Goal: Information Seeking & Learning: Check status

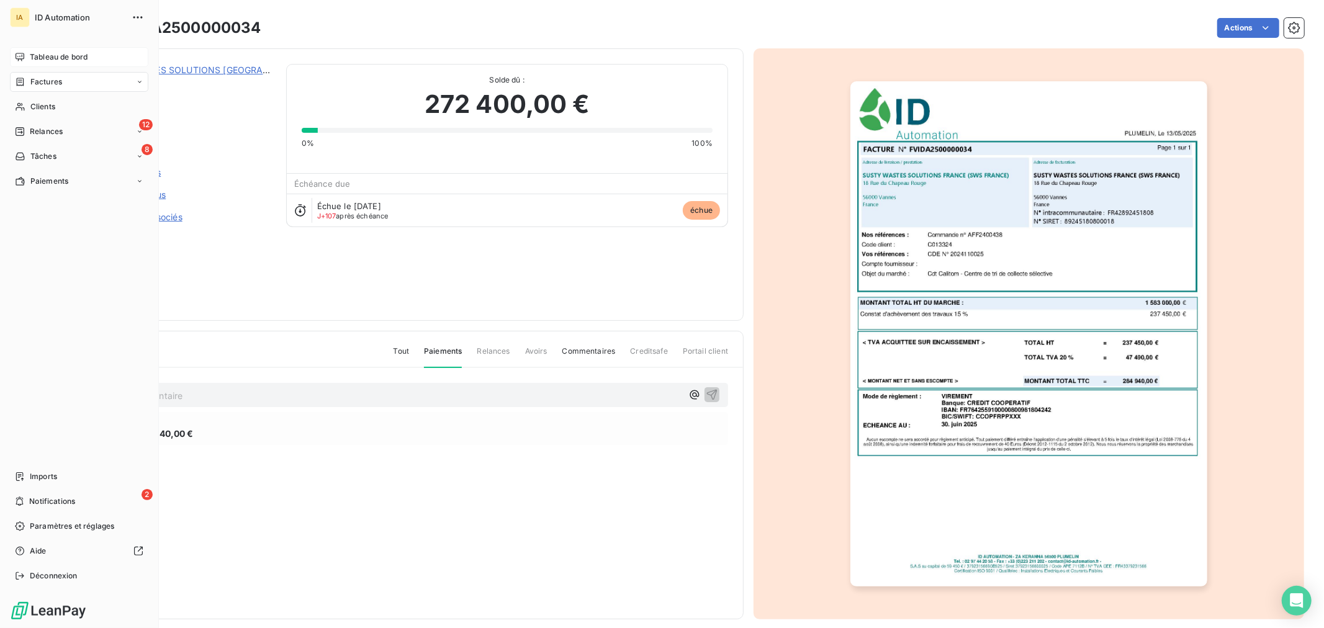
click at [52, 57] on span "Tableau de bord" at bounding box center [59, 57] width 58 height 11
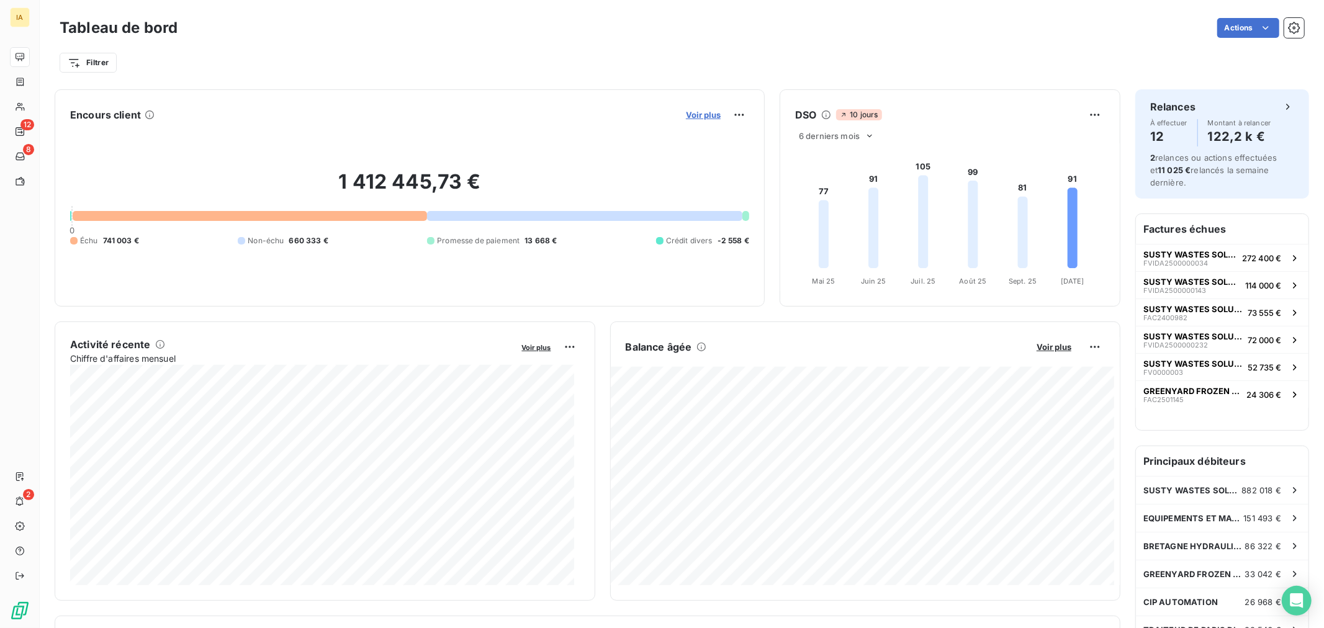
click at [691, 115] on span "Voir plus" at bounding box center [703, 115] width 35 height 10
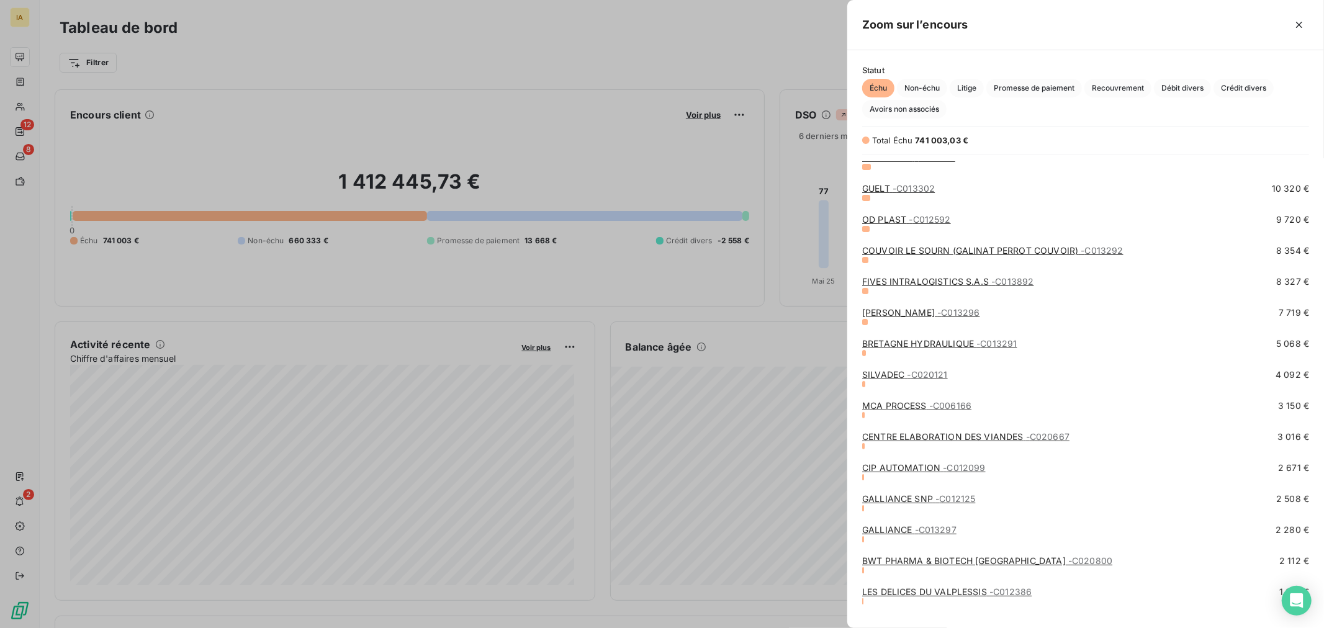
scroll to position [153, 0]
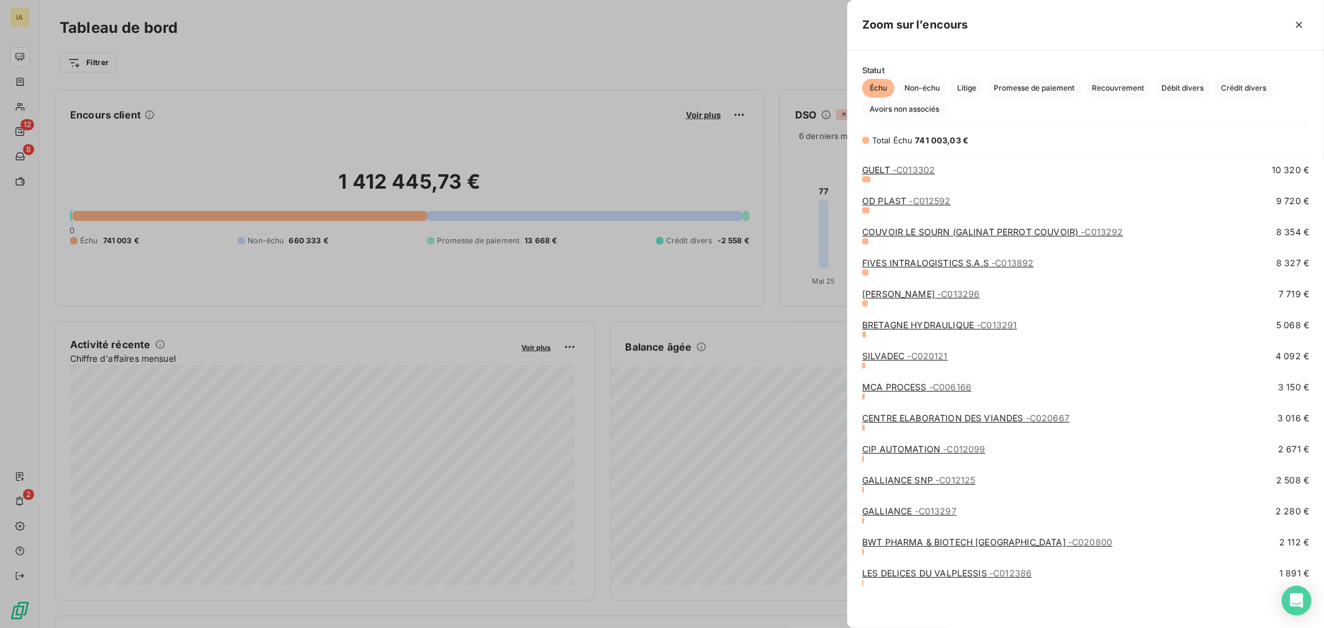
click at [598, 65] on div at bounding box center [662, 314] width 1324 height 628
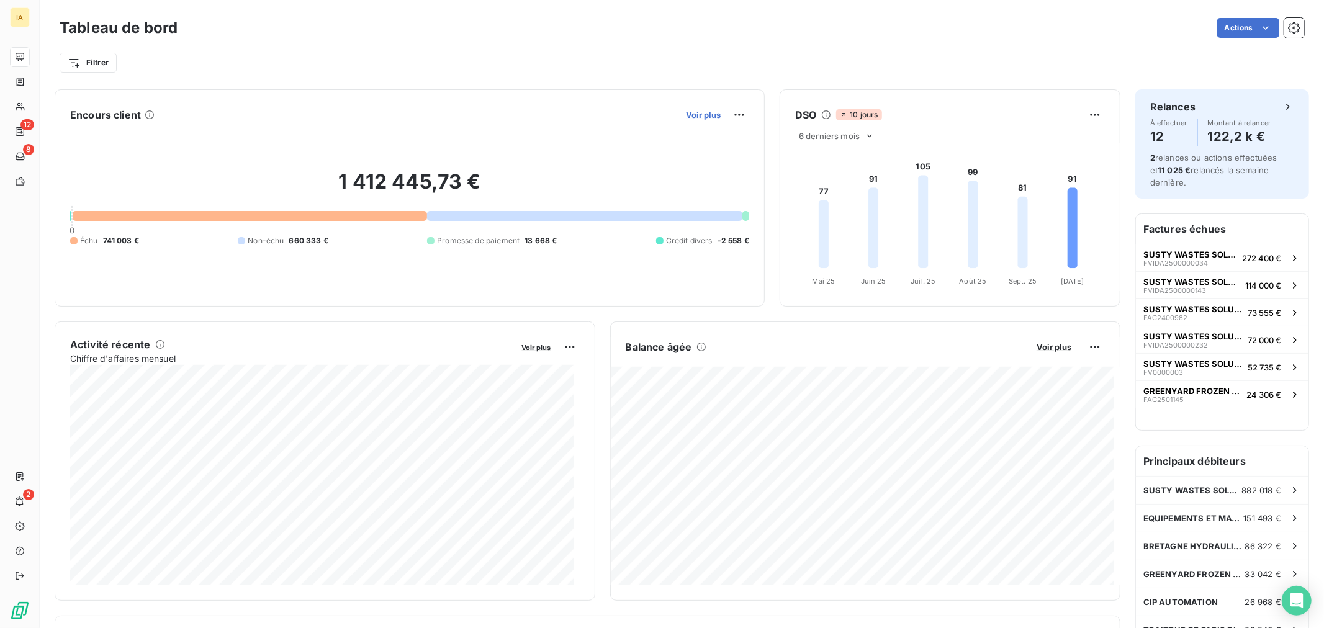
click at [686, 110] on span "Voir plus" at bounding box center [703, 115] width 35 height 10
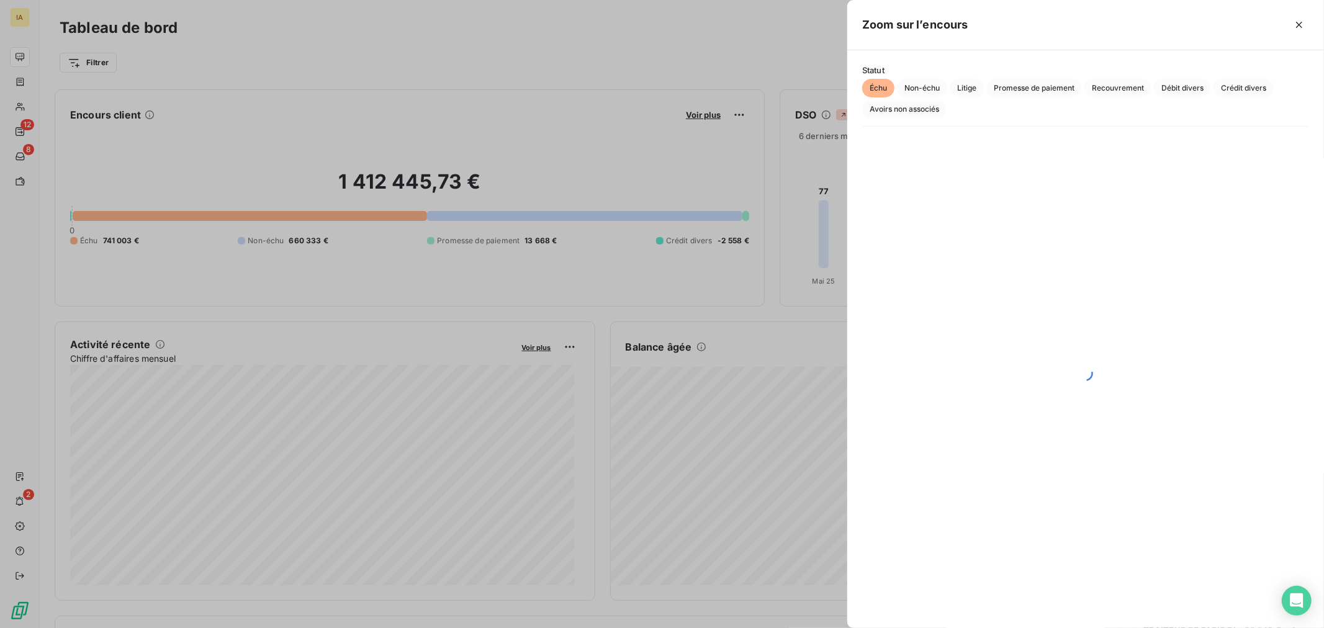
click at [740, 218] on div at bounding box center [662, 314] width 1324 height 628
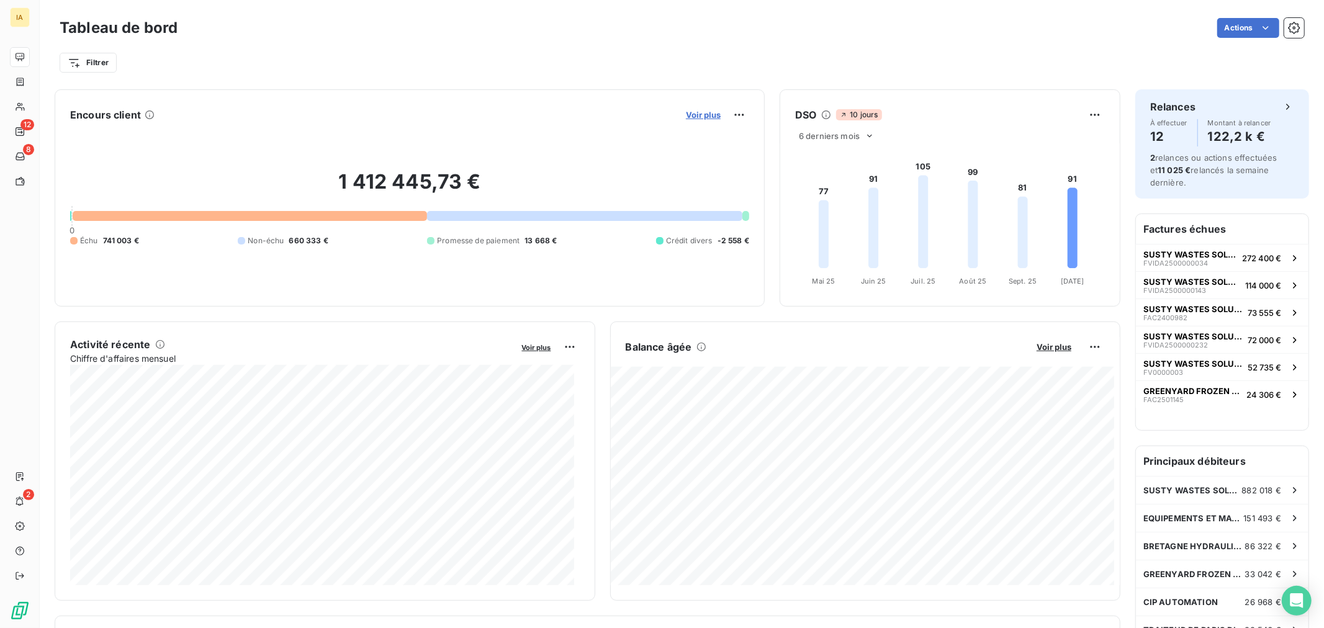
click at [696, 110] on span "Voir plus" at bounding box center [703, 115] width 35 height 10
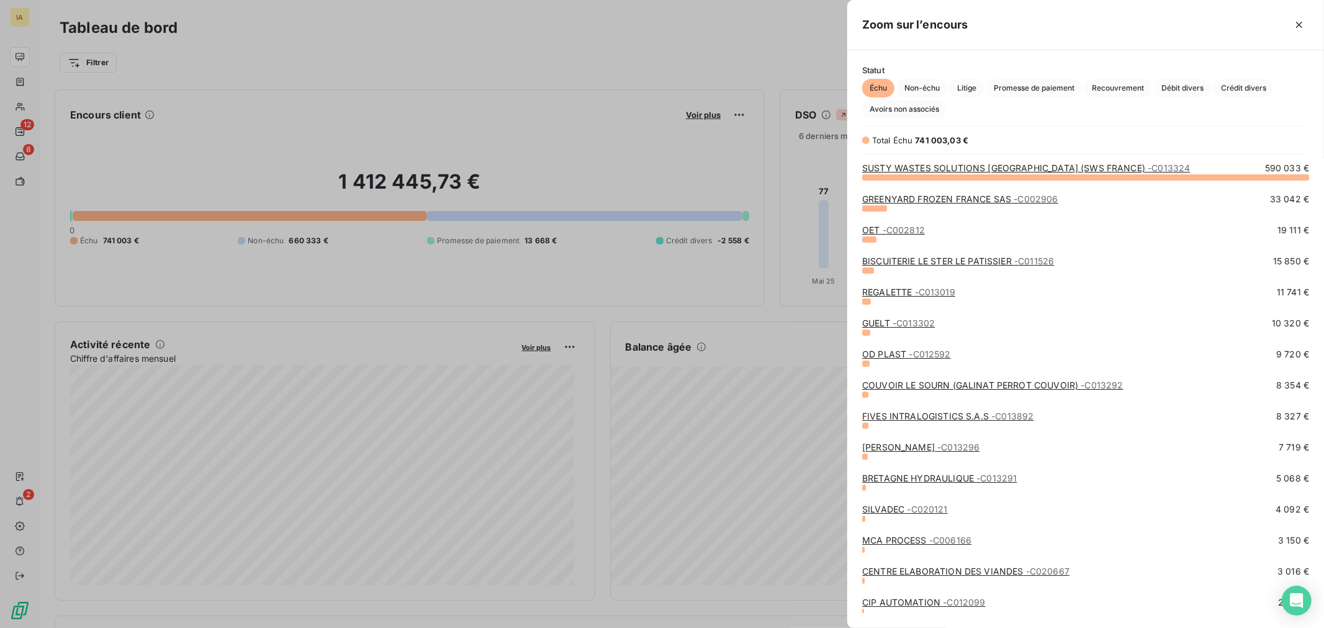
scroll to position [441, 466]
click at [942, 165] on link "SUSTY WASTES SOLUTIONS [GEOGRAPHIC_DATA] (SWS FRANCE) - C013324" at bounding box center [1026, 168] width 328 height 11
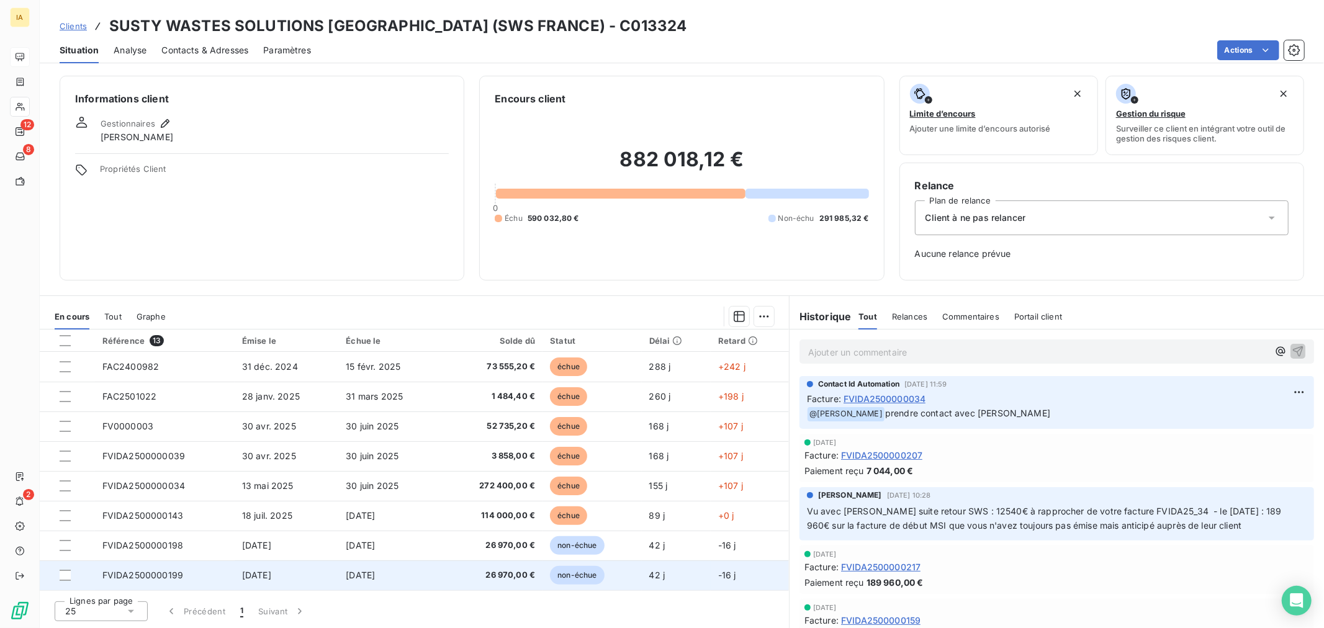
click at [451, 495] on td "272 400,00 €" at bounding box center [491, 486] width 101 height 30
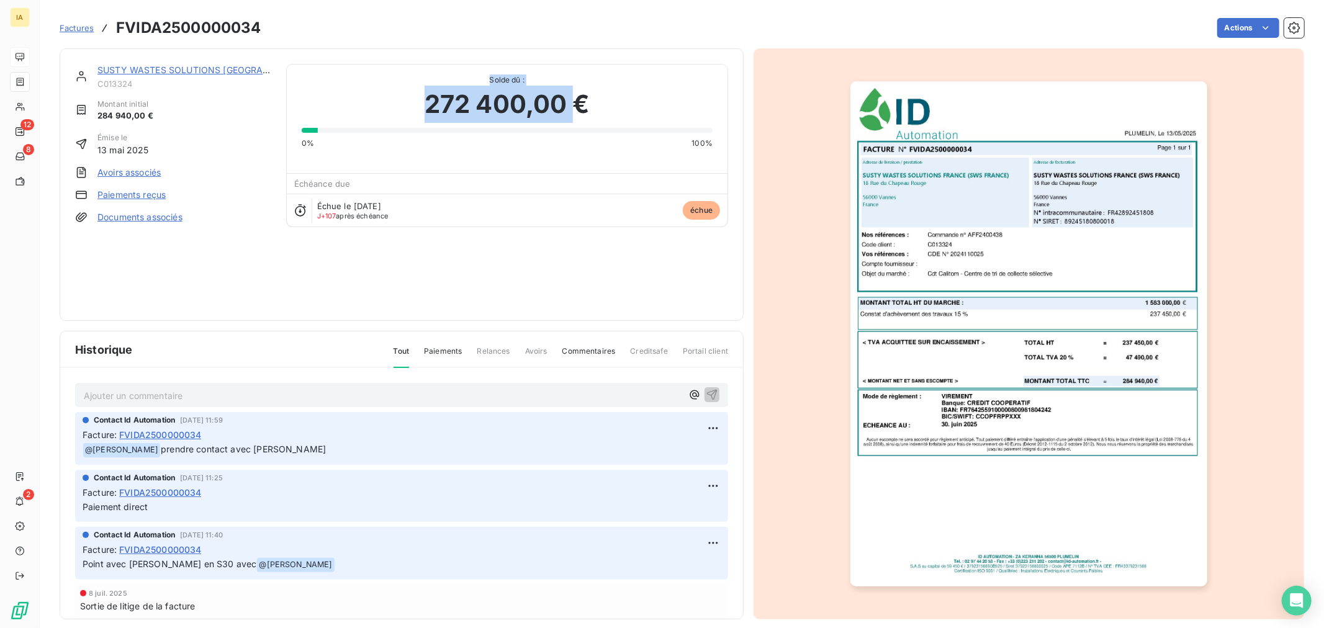
drag, startPoint x: 400, startPoint y: 84, endPoint x: 571, endPoint y: 107, distance: 172.8
click at [571, 107] on div "Solde dû : 272 400,00 € 0% 100%" at bounding box center [507, 107] width 411 height 84
click at [572, 303] on div "SUSTY WASTES SOLUTIONS [GEOGRAPHIC_DATA] (SWS FRANCE) C013324 Montant initial 2…" at bounding box center [401, 184] width 653 height 241
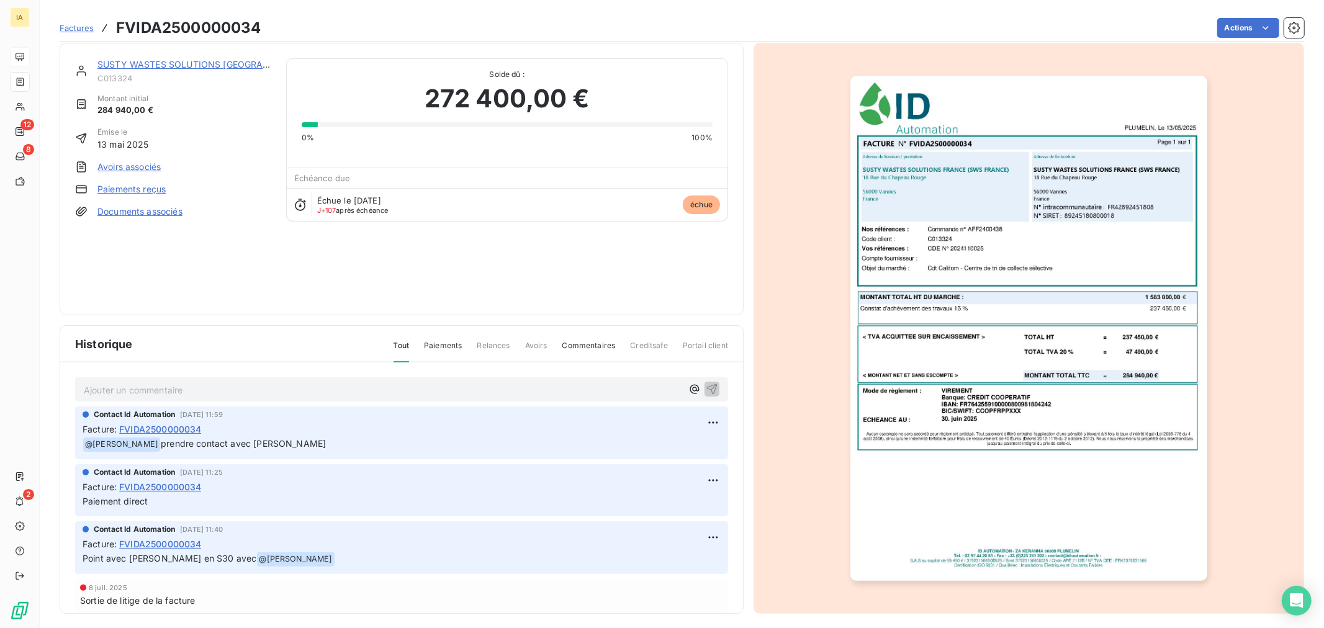
scroll to position [11, 0]
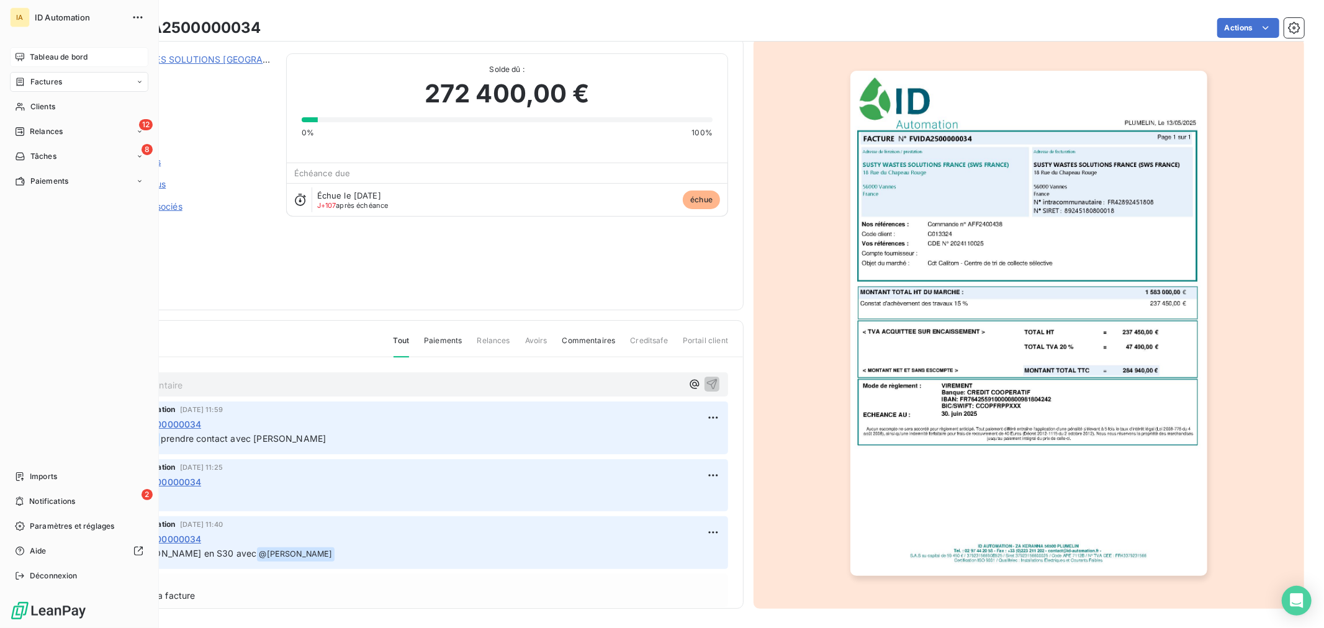
click at [34, 52] on span "Tableau de bord" at bounding box center [59, 57] width 58 height 11
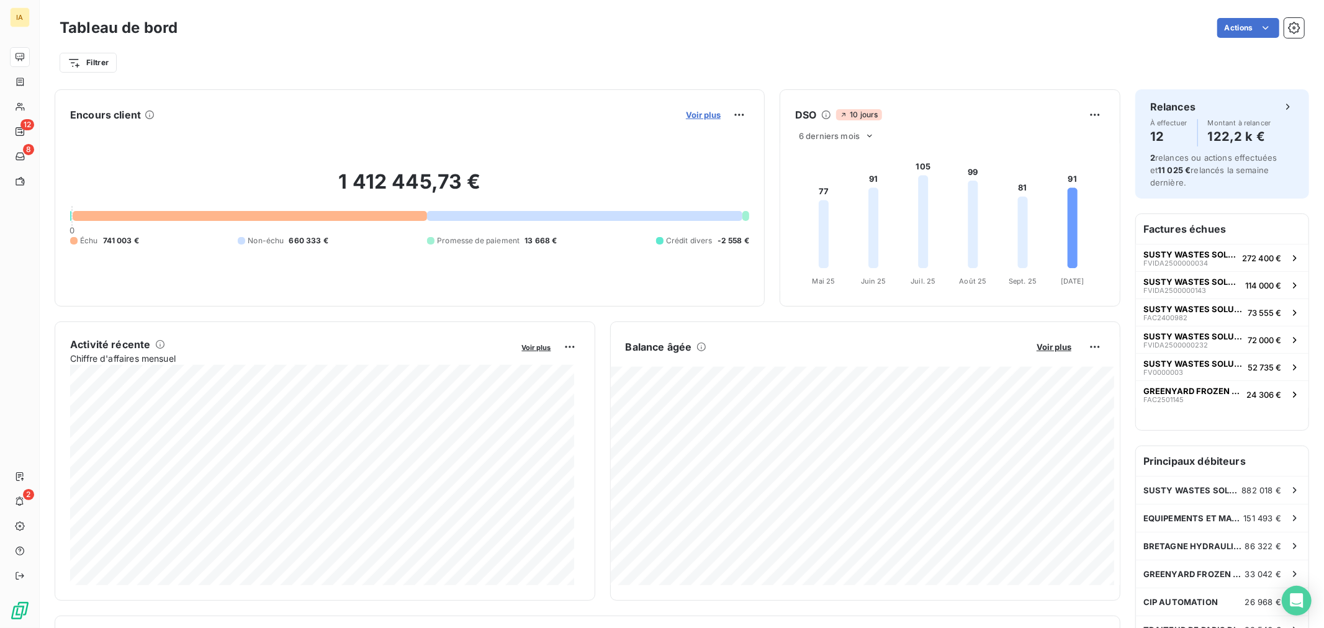
click at [700, 114] on span "Voir plus" at bounding box center [703, 115] width 35 height 10
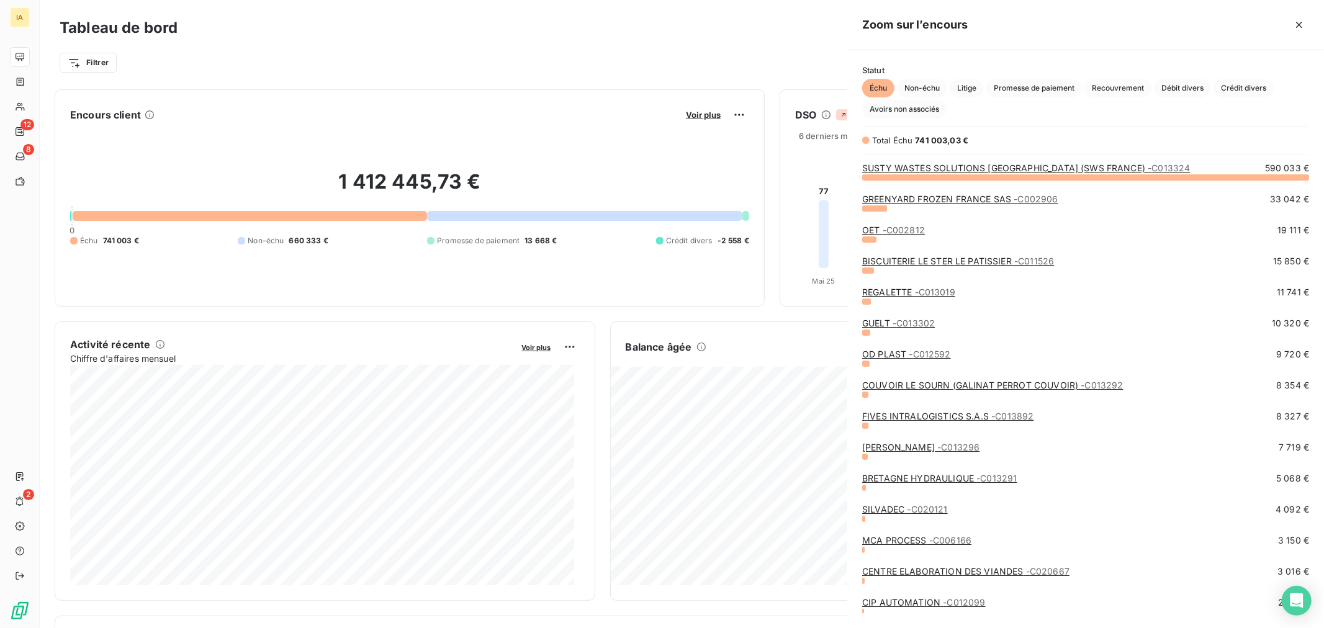
scroll to position [441, 466]
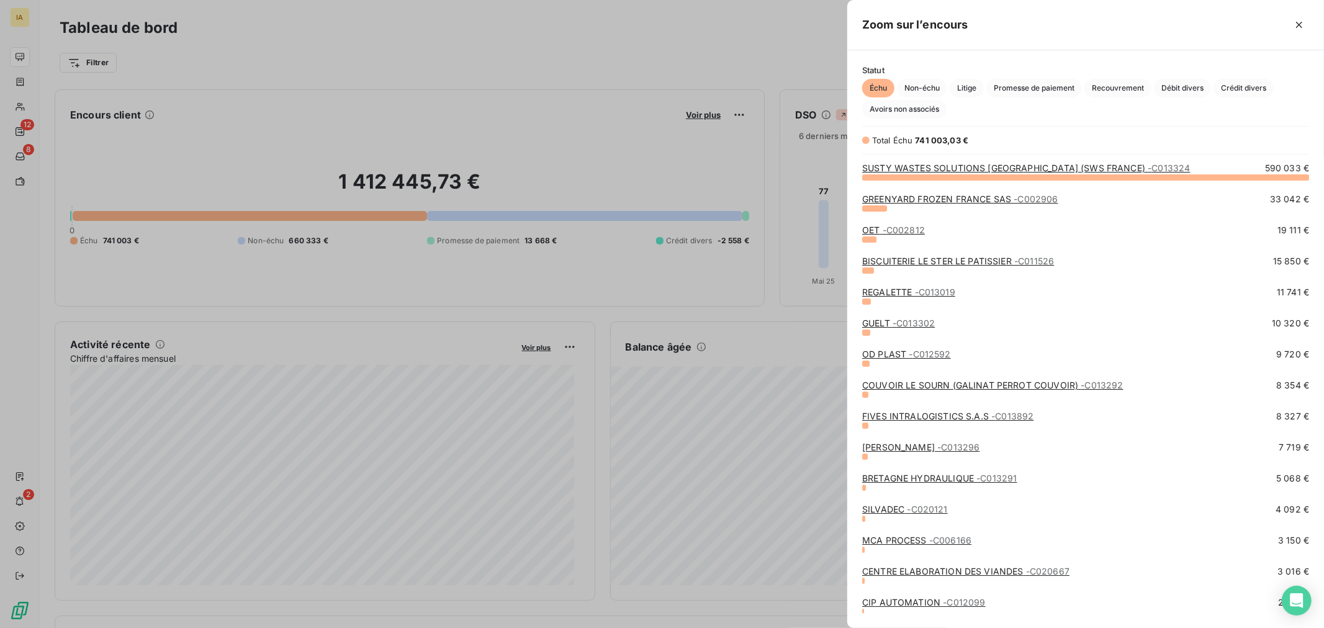
click at [911, 169] on link "SUSTY WASTES SOLUTIONS [GEOGRAPHIC_DATA] (SWS FRANCE) - C013324" at bounding box center [1026, 168] width 328 height 11
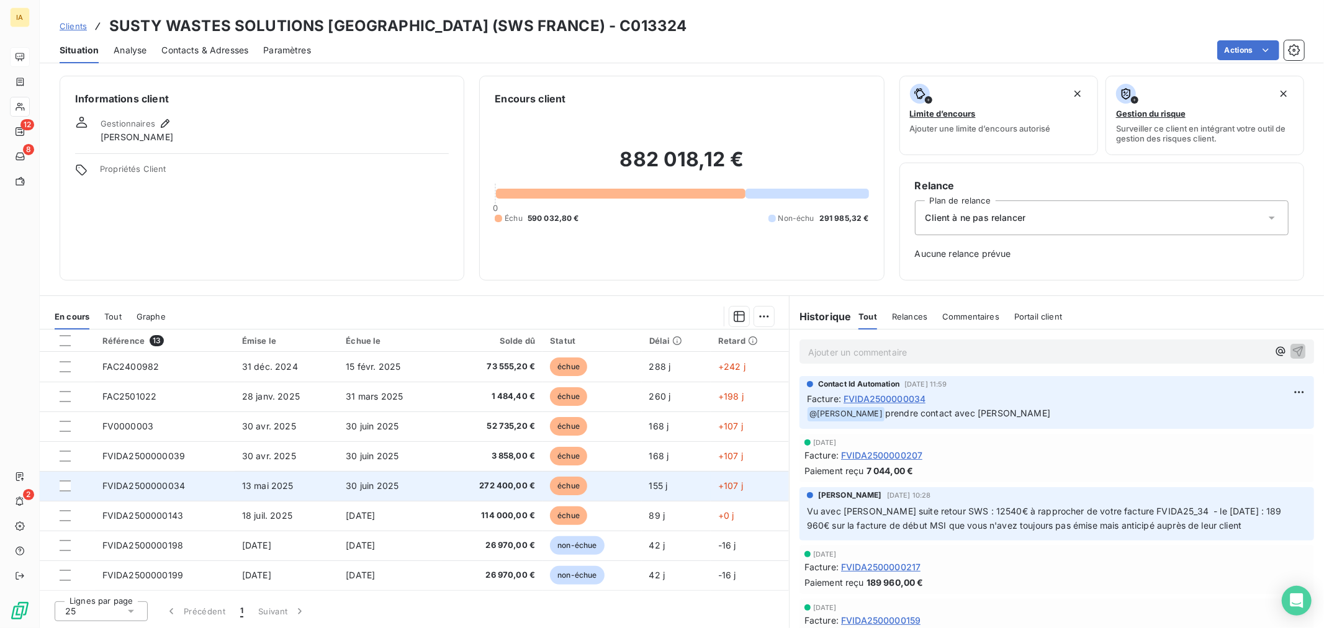
click at [467, 486] on span "272 400,00 €" at bounding box center [492, 486] width 86 height 12
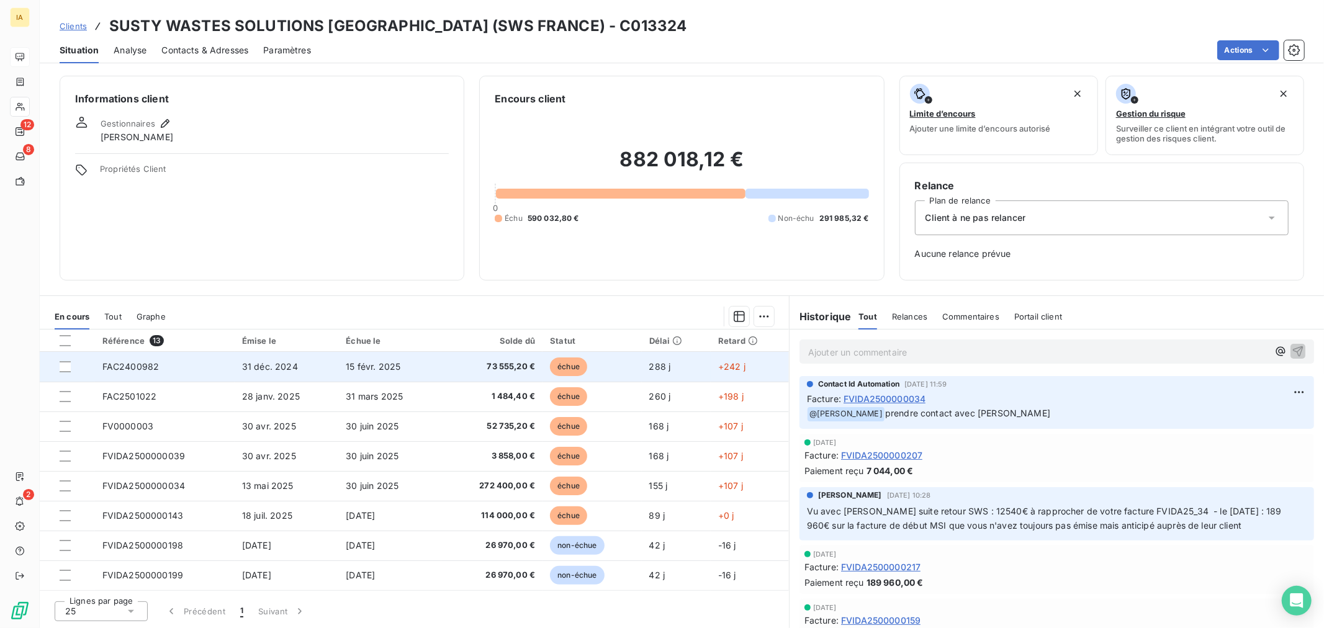
click at [457, 373] on td "73 555,20 €" at bounding box center [491, 367] width 101 height 30
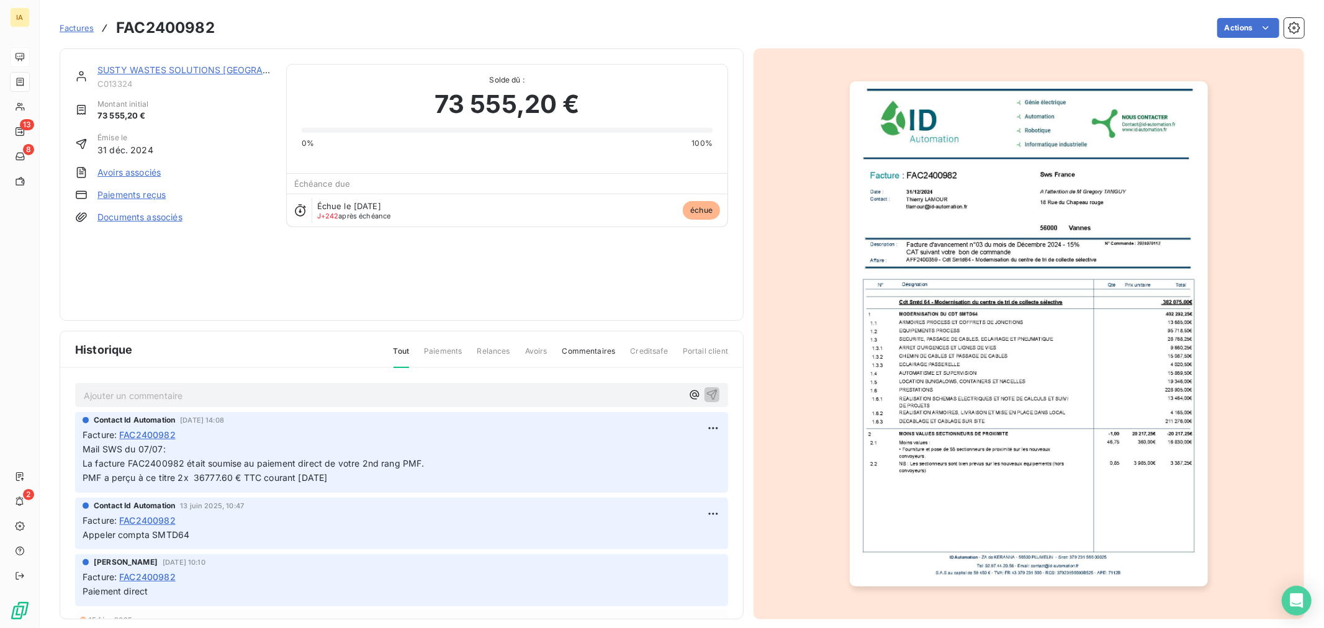
click at [1110, 336] on img "button" at bounding box center [1029, 333] width 358 height 505
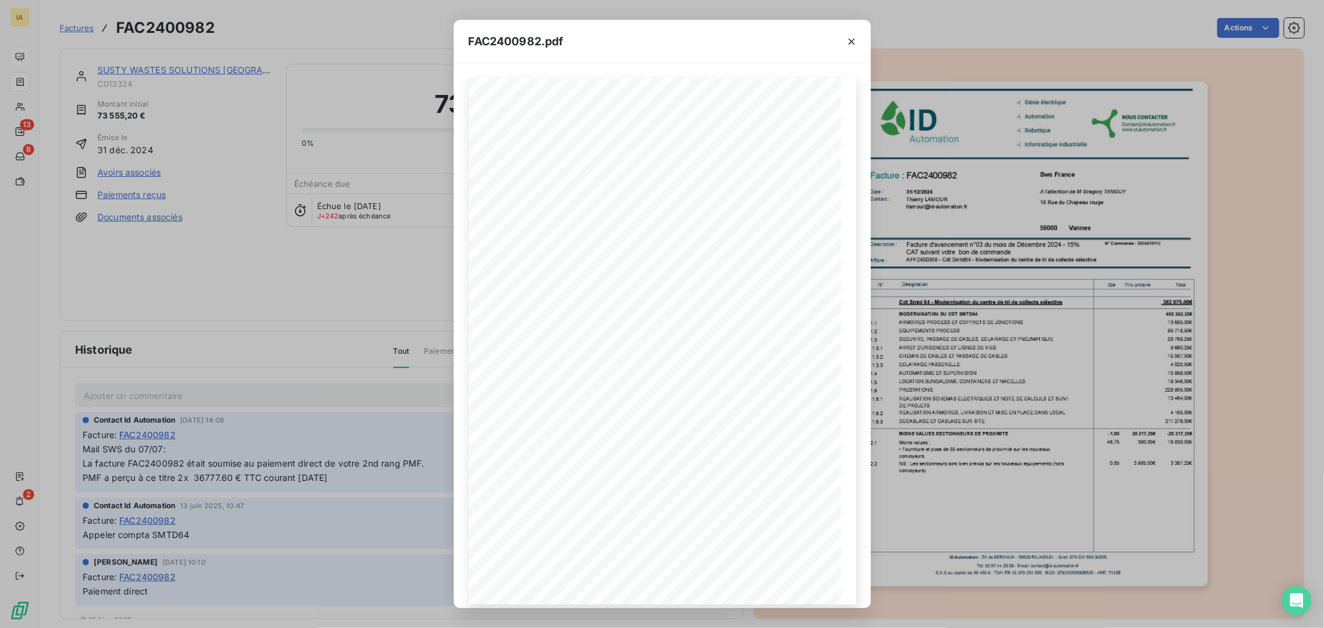
click at [334, 199] on div "FAC2400982.pdf Sws France [STREET_ADDRESS] Facture : FAC2400982 [DATE] Date : C…" at bounding box center [662, 314] width 1324 height 628
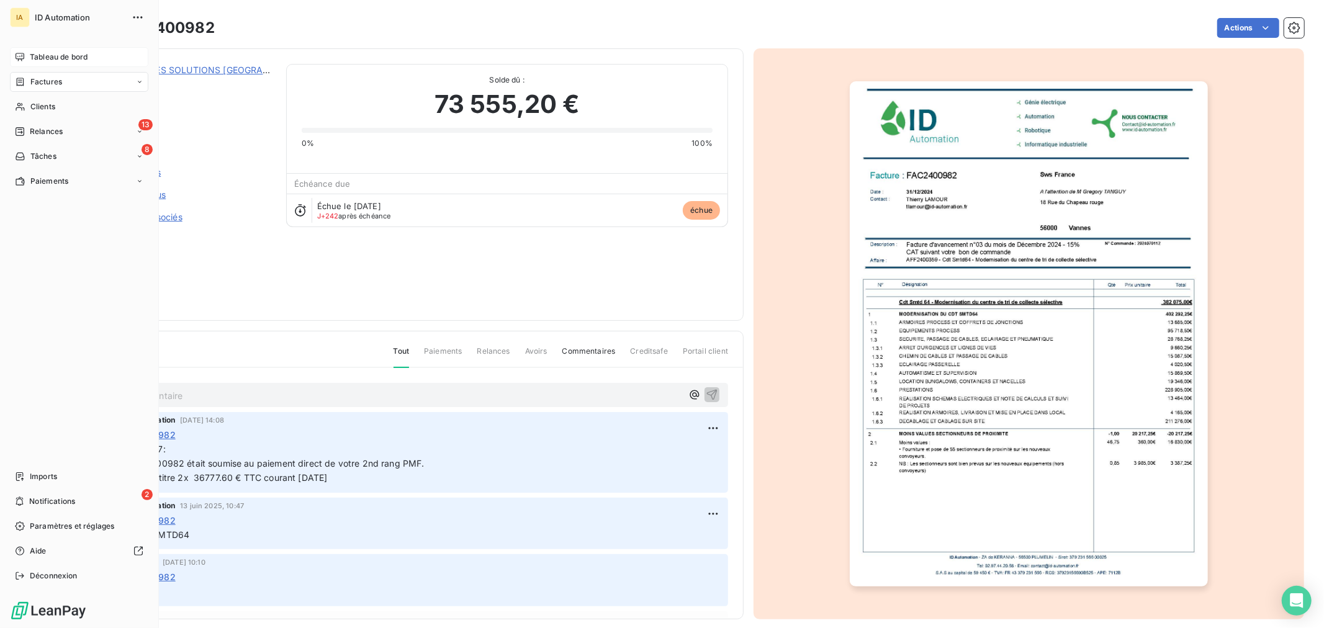
drag, startPoint x: 63, startPoint y: 52, endPoint x: 122, endPoint y: 56, distance: 59.7
click at [63, 52] on span "Tableau de bord" at bounding box center [59, 57] width 58 height 11
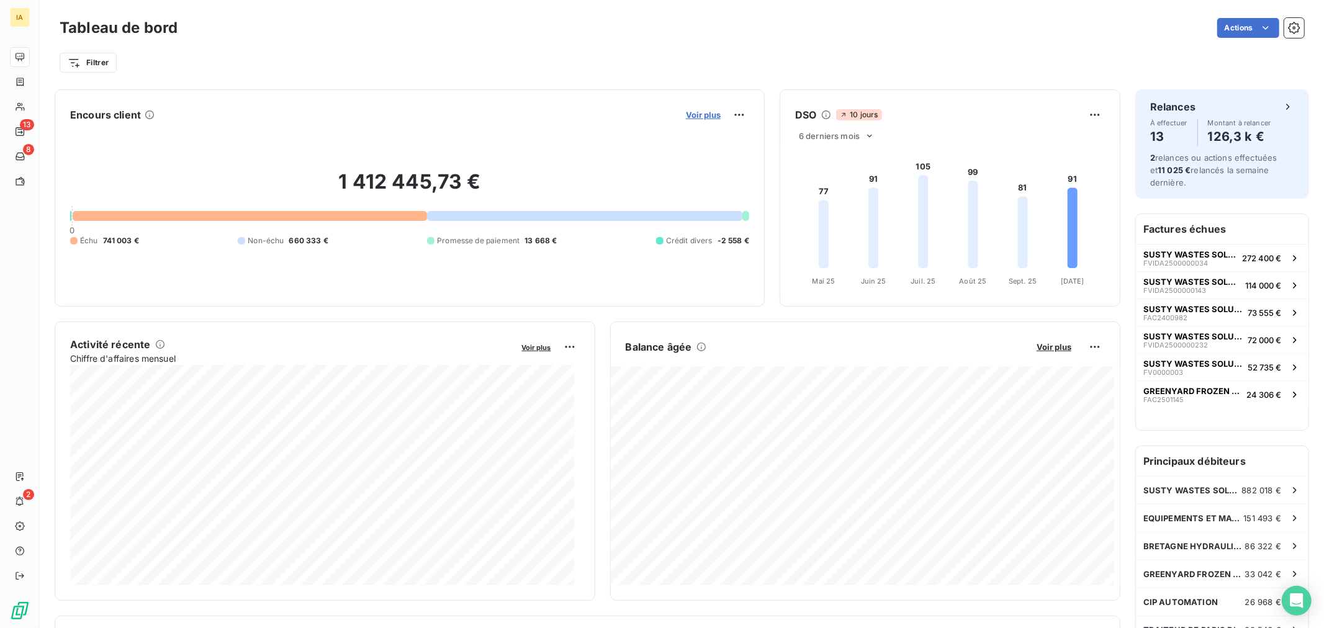
click at [703, 110] on span "Voir plus" at bounding box center [703, 115] width 35 height 10
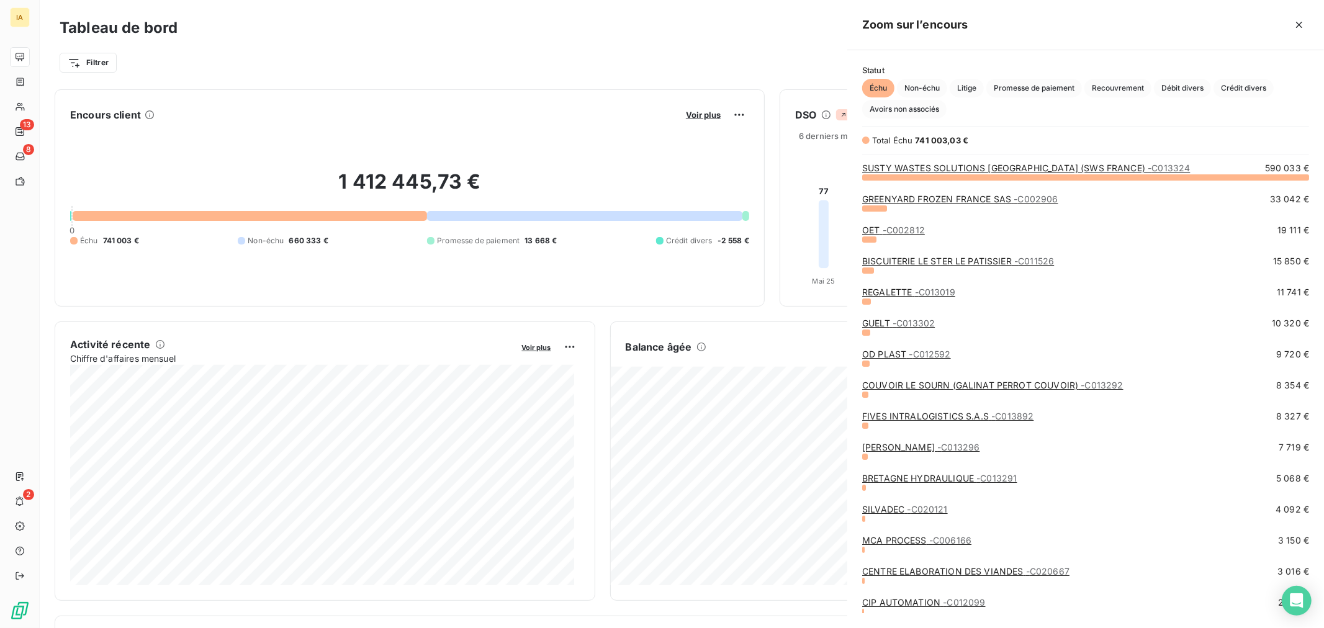
scroll to position [441, 466]
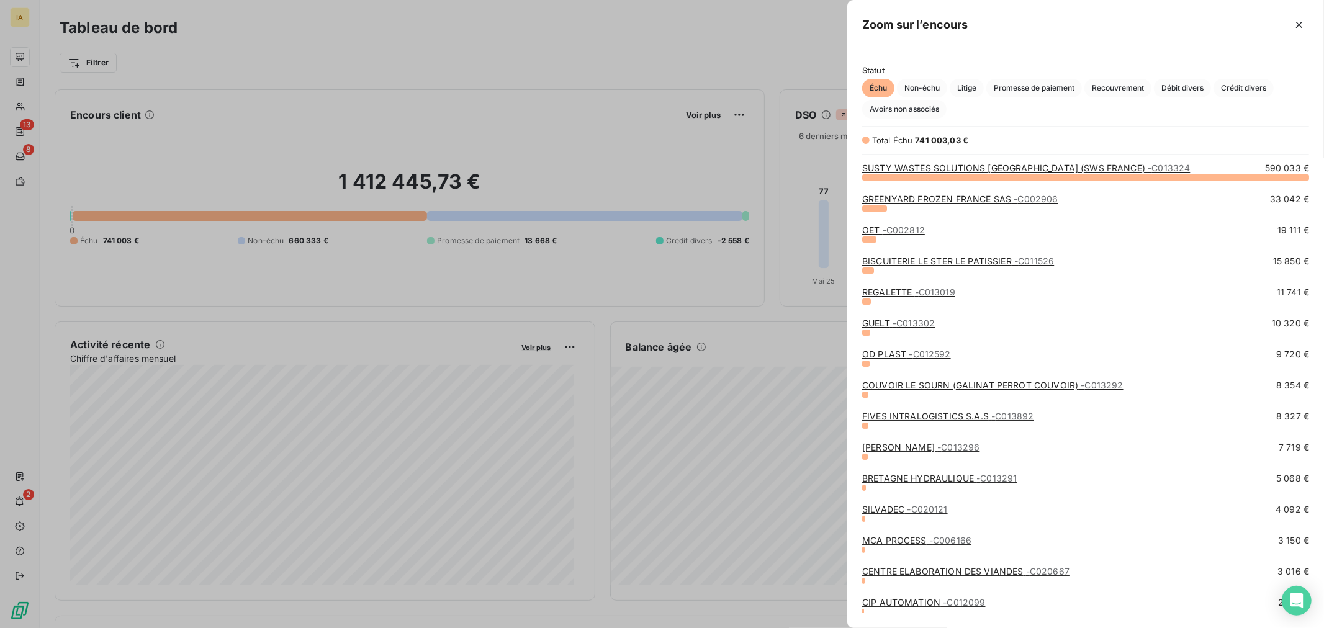
click at [931, 168] on link "SUSTY WASTES SOLUTIONS [GEOGRAPHIC_DATA] (SWS FRANCE) - C013324" at bounding box center [1026, 168] width 328 height 11
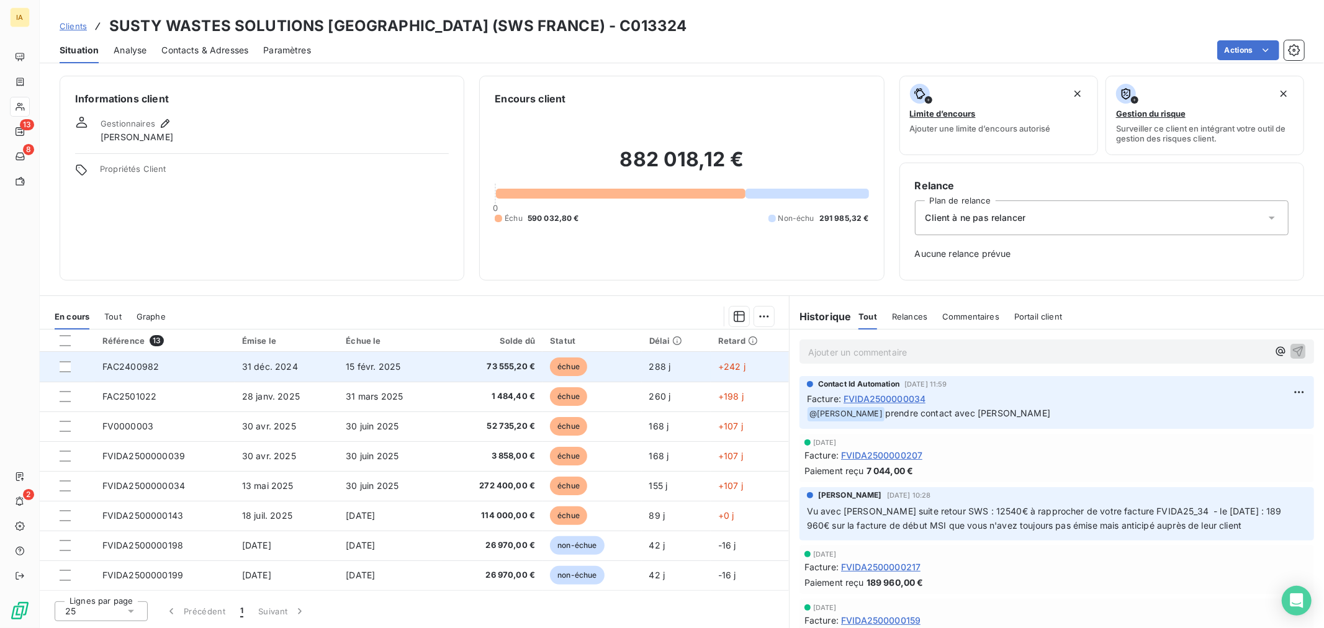
click at [427, 373] on td "15 févr. 2025" at bounding box center [389, 367] width 103 height 30
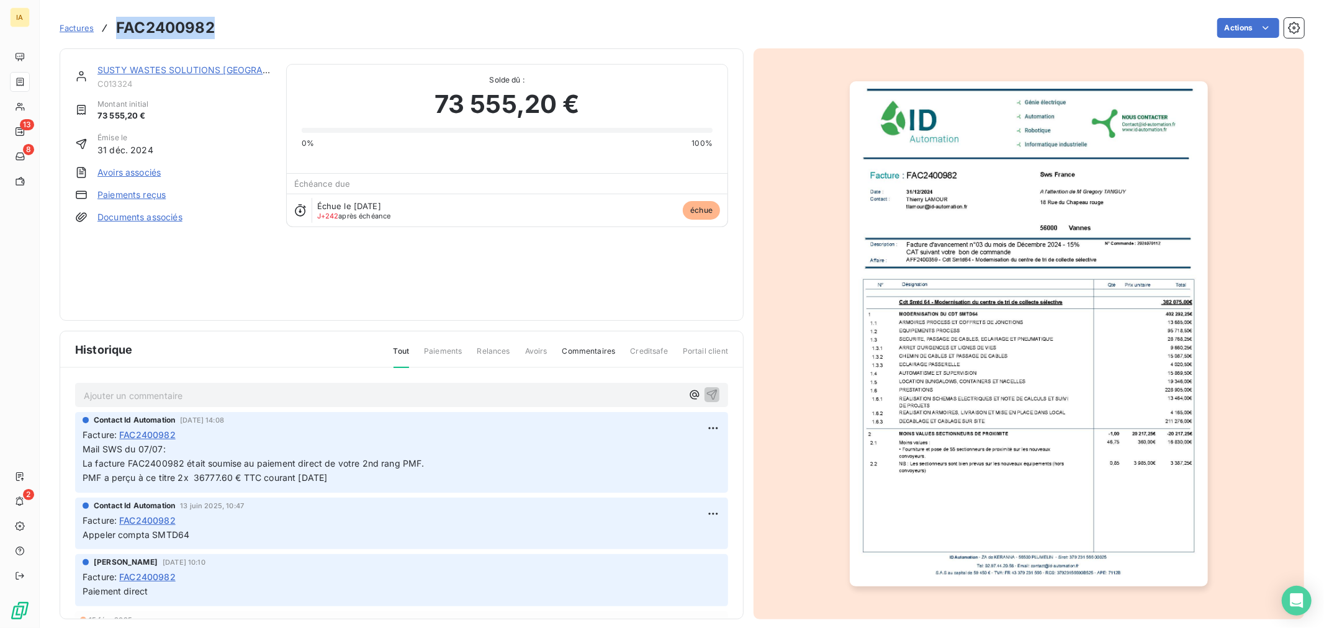
drag, startPoint x: 212, startPoint y: 28, endPoint x: 119, endPoint y: 26, distance: 93.1
click at [119, 26] on h3 "FAC2400982" at bounding box center [165, 28] width 99 height 22
copy h3 "FAC2400982"
